Goal: Information Seeking & Learning: Learn about a topic

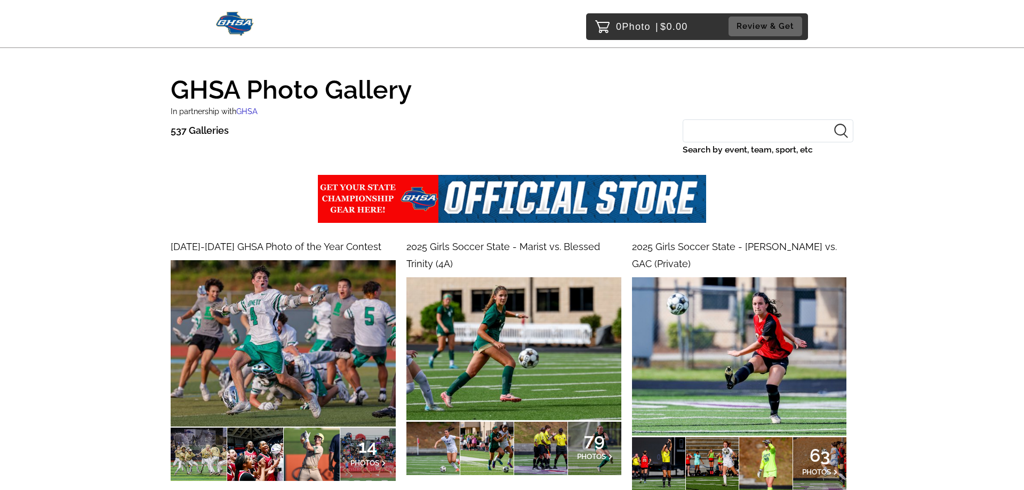
click at [718, 135] on input "Search by event, team, sport, etc" at bounding box center [768, 130] width 171 height 23
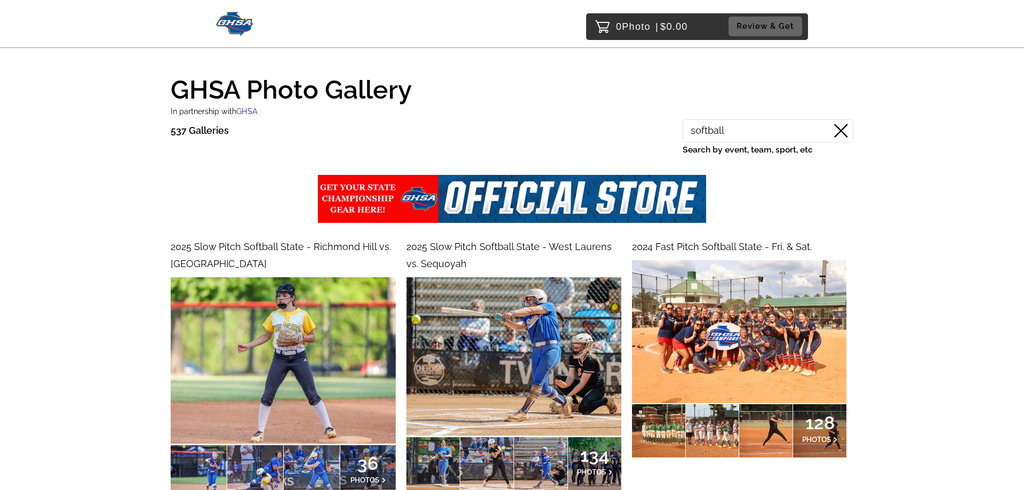
type input "softball"
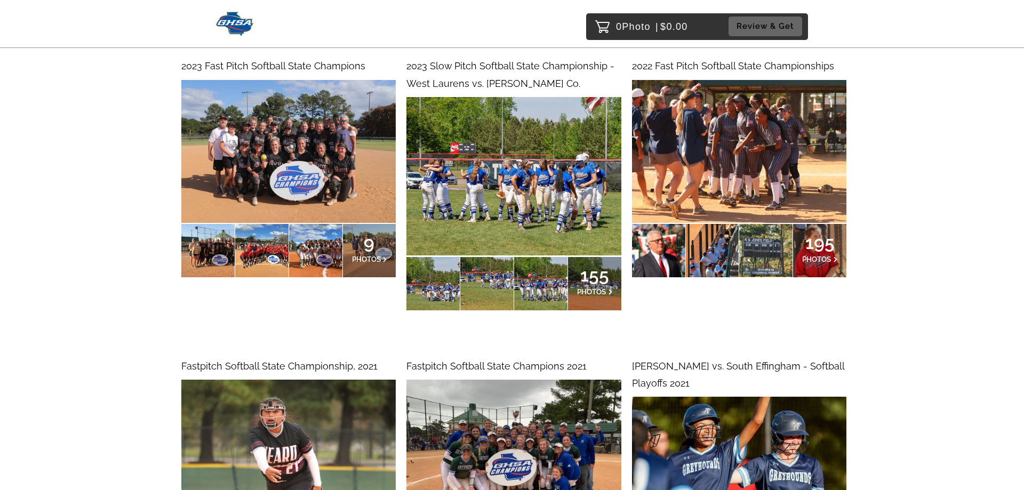
scroll to position [1469, 0]
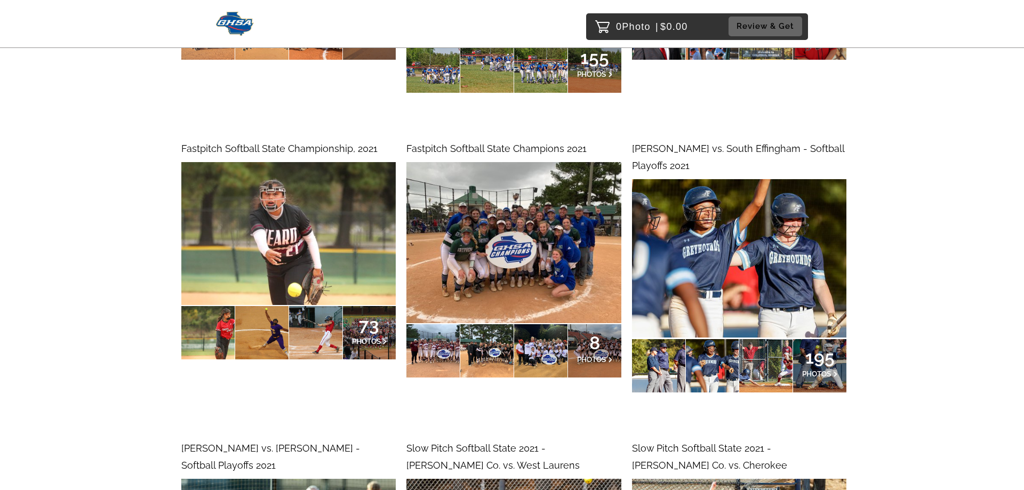
click at [663, 347] on div at bounding box center [658, 365] width 53 height 53
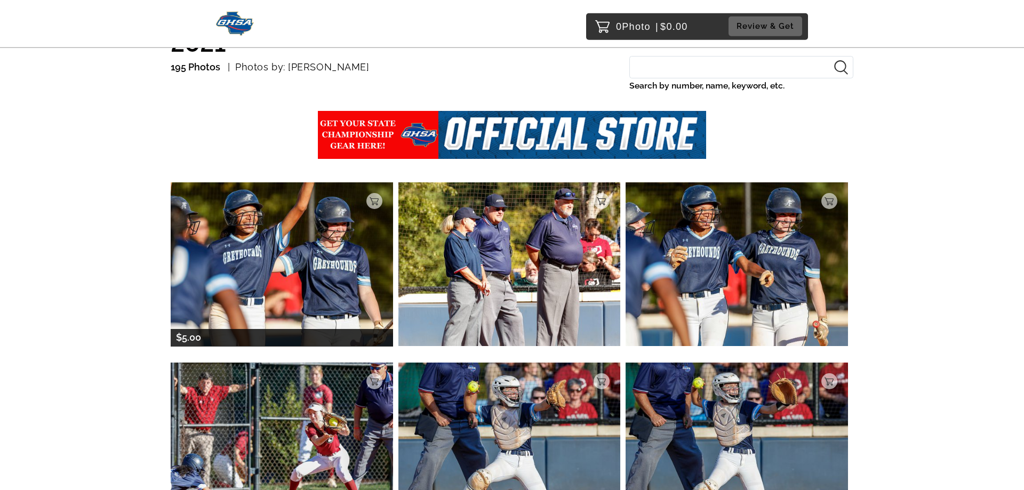
scroll to position [109, 0]
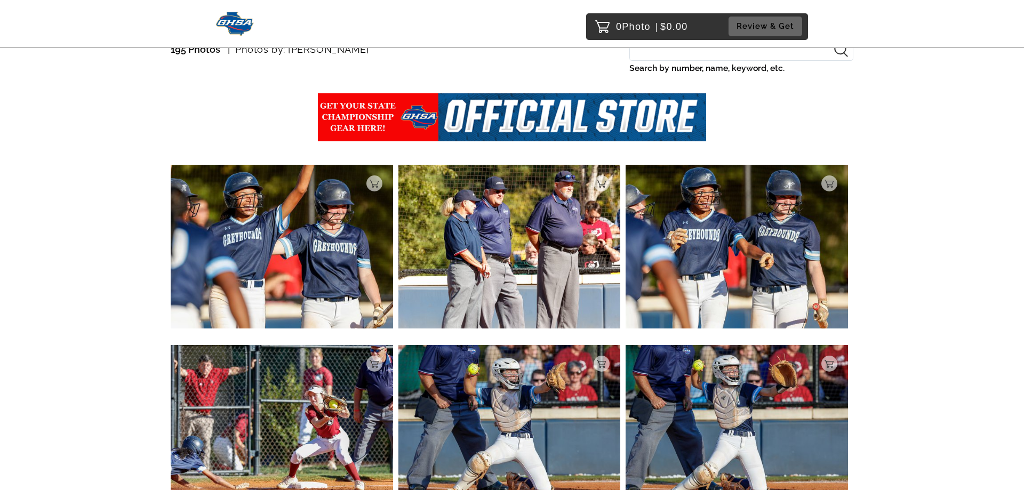
click at [384, 357] on img at bounding box center [282, 427] width 222 height 164
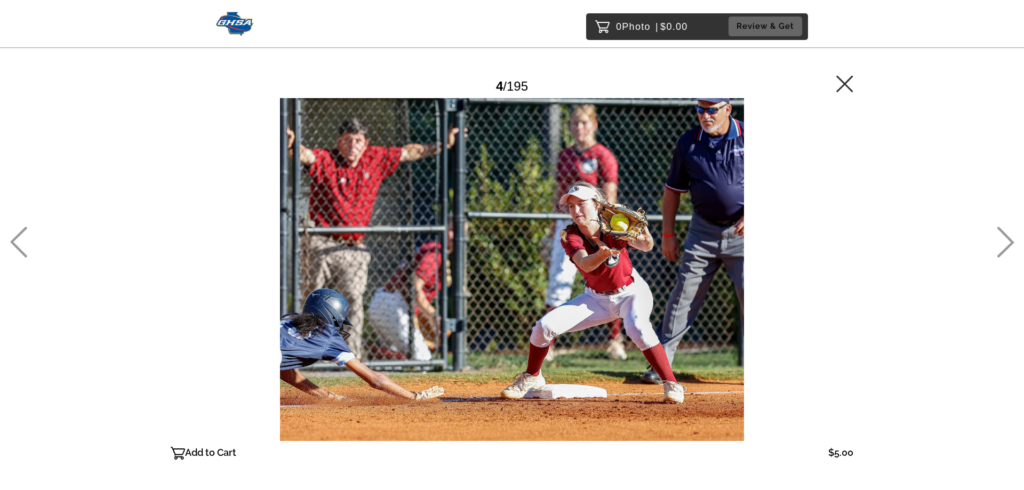
click at [849, 75] on icon at bounding box center [844, 83] width 17 height 17
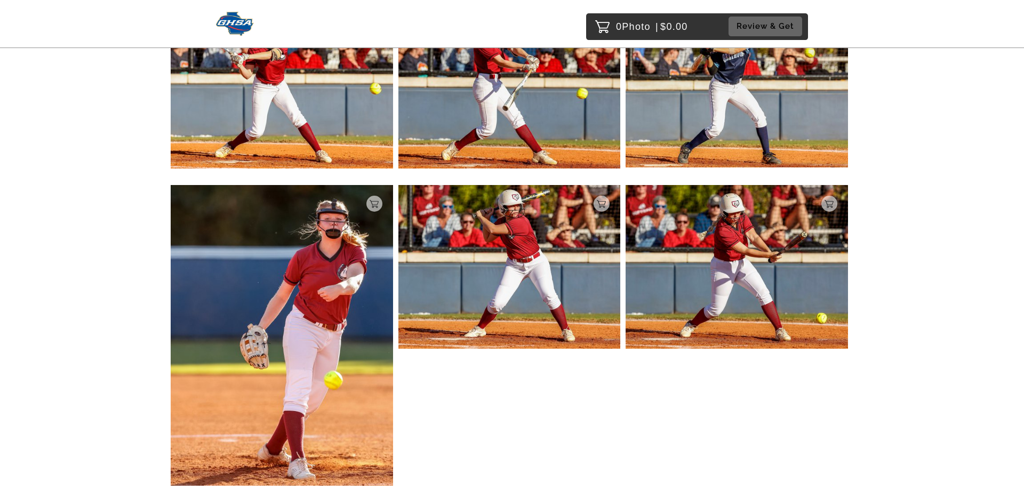
scroll to position [3817, 0]
